Goal: Task Accomplishment & Management: Complete application form

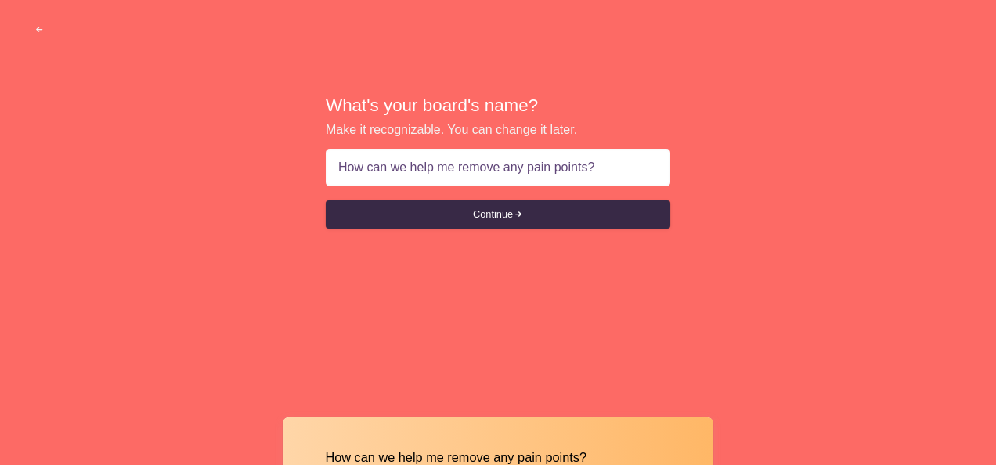
type input "How can we help me remove any pain points?"
click at [554, 230] on div "What's your board's name? Make it recognizable. You can change it later. How ca…" at bounding box center [498, 162] width 344 height 139
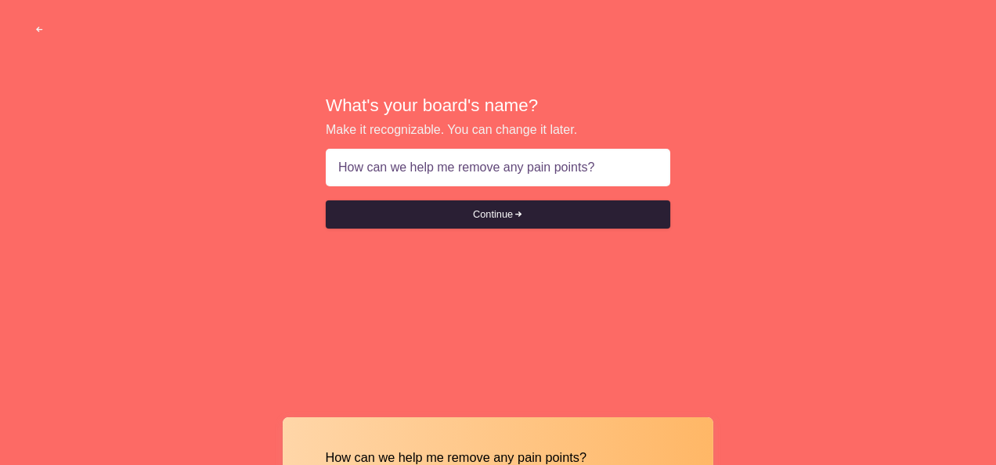
click at [502, 221] on button "Continue" at bounding box center [498, 214] width 344 height 28
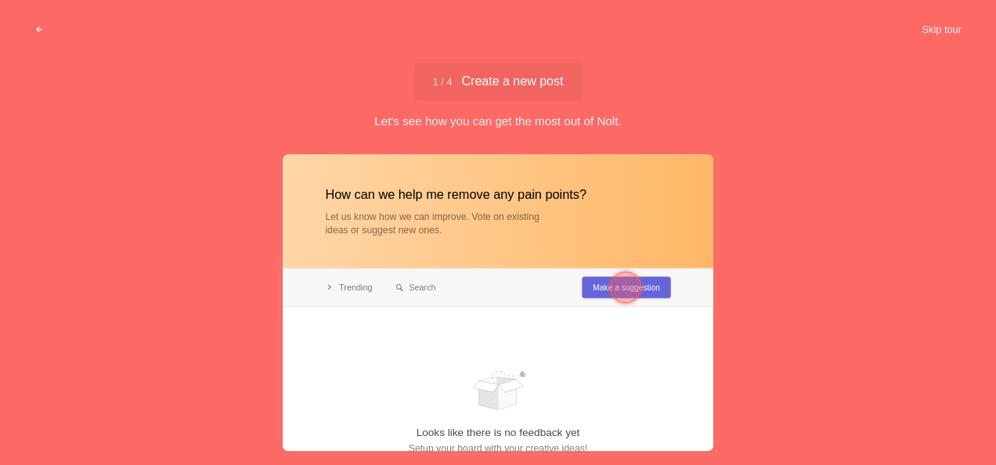
click at [606, 283] on div at bounding box center [625, 287] width 56 height 56
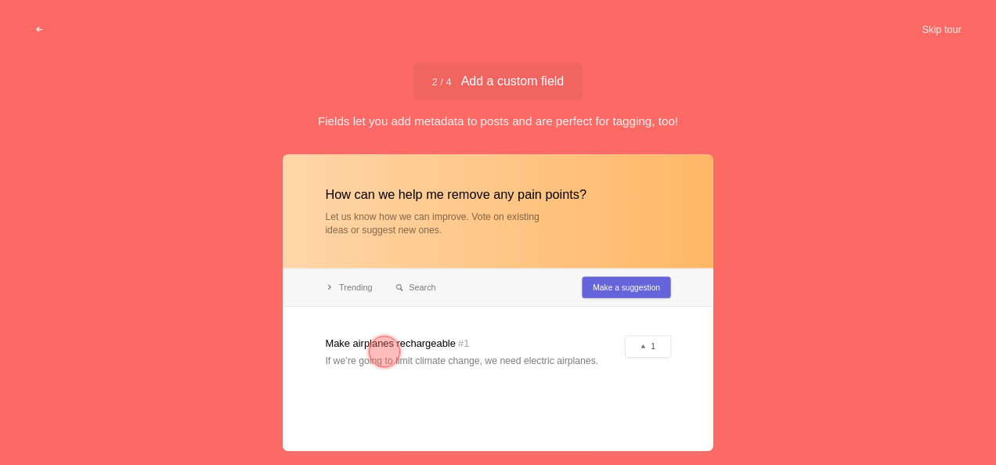
click at [606, 283] on div at bounding box center [498, 302] width 430 height 297
click at [614, 287] on div at bounding box center [498, 302] width 430 height 297
click at [390, 357] on div at bounding box center [384, 351] width 31 height 31
click at [441, 357] on div at bounding box center [498, 302] width 430 height 297
click at [398, 352] on div at bounding box center [384, 351] width 31 height 31
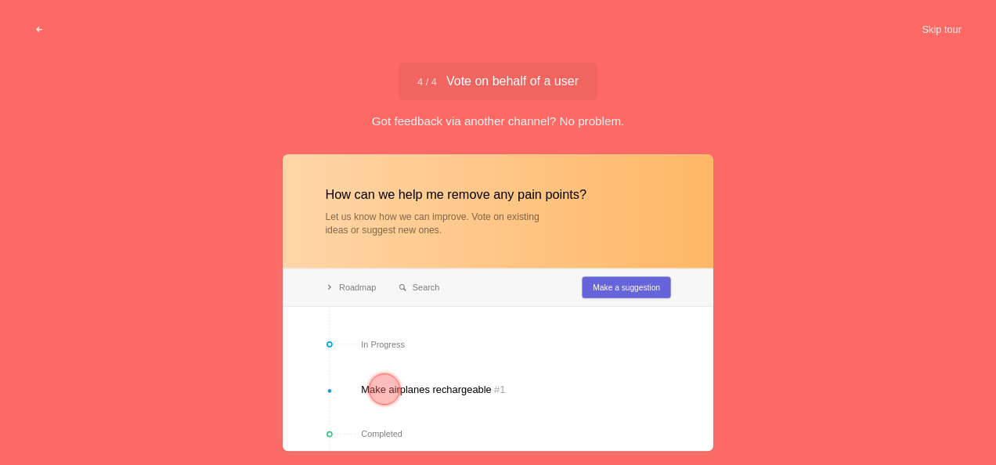
click at [395, 394] on div at bounding box center [384, 388] width 31 height 31
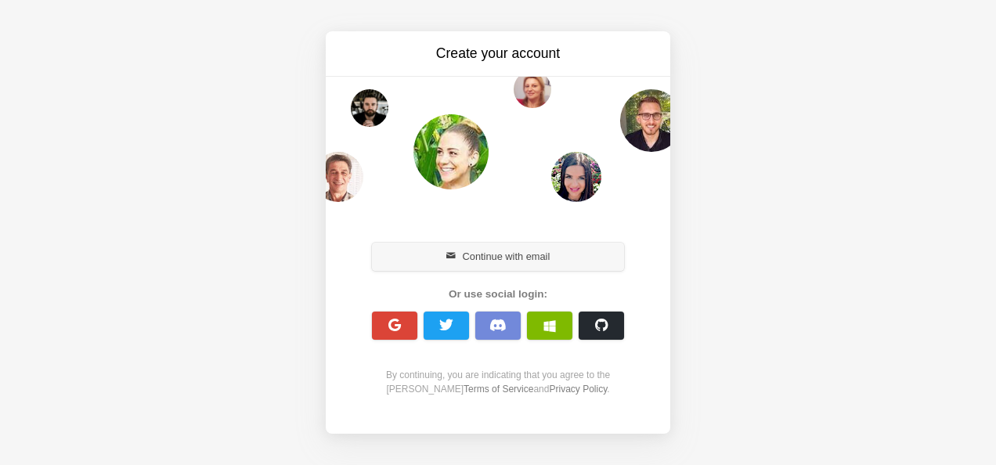
click at [518, 263] on button "Continue with email" at bounding box center [498, 257] width 252 height 28
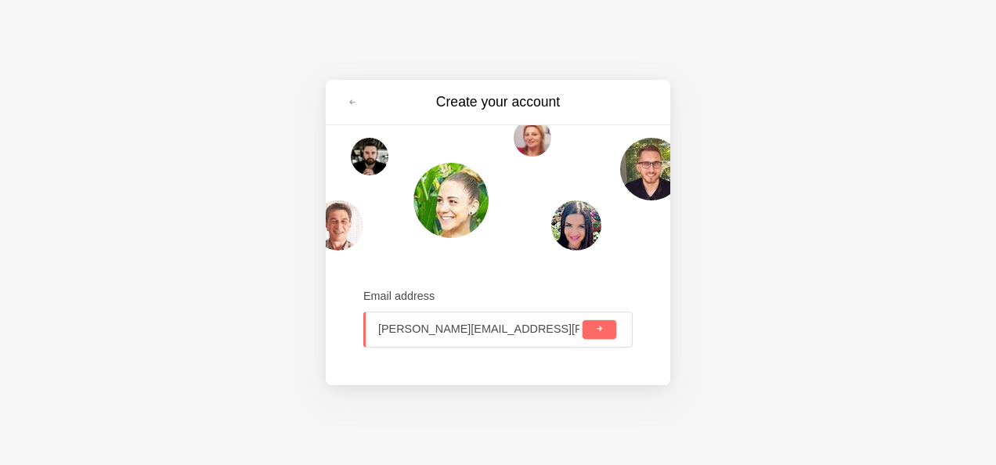
type input "michelle.ripley@thirdspace.london"
click at [600, 330] on span "submit" at bounding box center [599, 329] width 9 height 9
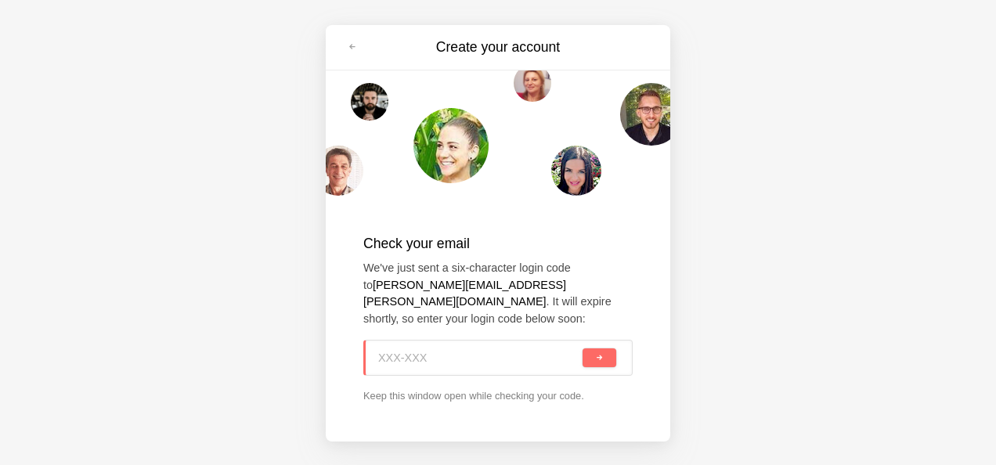
paste input "A08-B2U"
type input "A08-B2U"
click at [599, 355] on button "submit" at bounding box center [599, 357] width 34 height 19
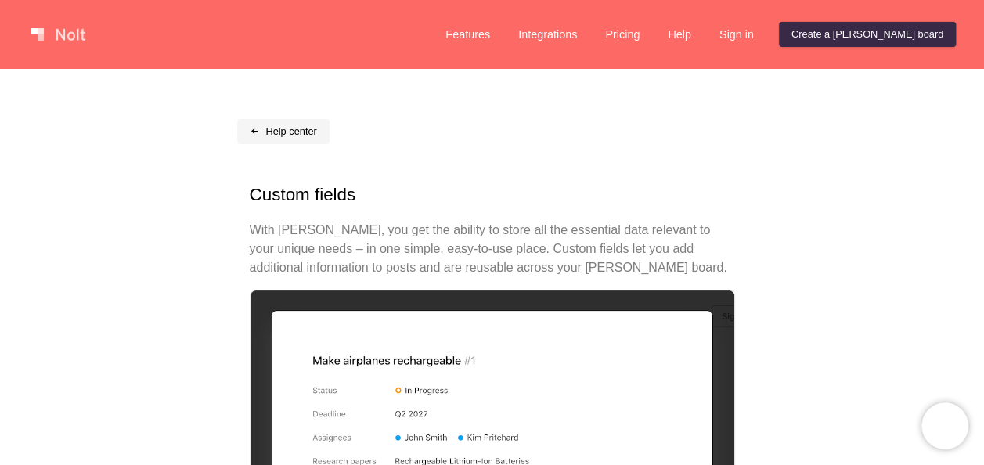
click at [276, 127] on link "Help center" at bounding box center [283, 131] width 92 height 25
